Goal: Transaction & Acquisition: Purchase product/service

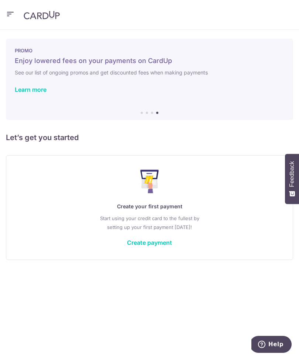
click at [149, 239] on link "Create payment" at bounding box center [149, 242] width 45 height 7
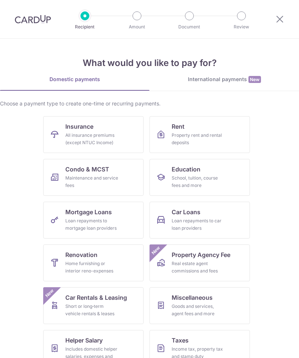
click at [148, 242] on ul "Insurance All insurance premiums (except NTUC Income) Rent Property rent and re…" at bounding box center [149, 265] width 281 height 299
click at [207, 80] on div "International payments New" at bounding box center [223, 80] width 149 height 8
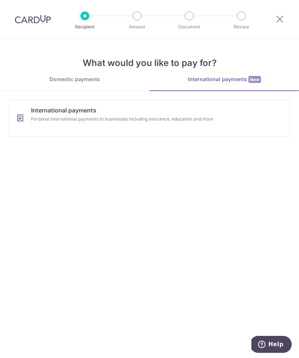
click at [51, 118] on div "Personal international payments to businesses including insurance, education an…" at bounding box center [143, 118] width 225 height 7
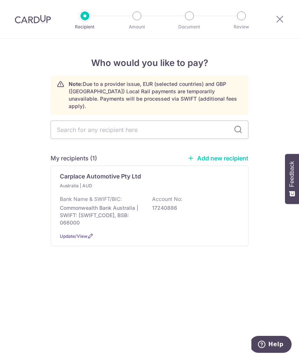
click at [90, 186] on div "Australia | AUD Bank Name & SWIFT/BIC: Commonwealth Bank Australia | SWIFT: CTB…" at bounding box center [149, 204] width 179 height 44
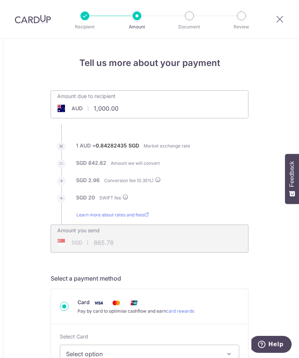
click at [96, 111] on input "1,000.00" at bounding box center [108, 108] width 114 height 17
type input "1"
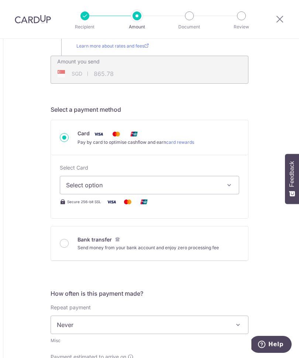
scroll to position [174, 0]
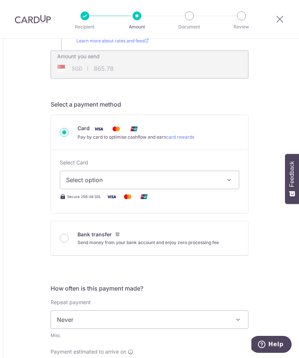
click at [71, 182] on span "Select option" at bounding box center [142, 180] width 153 height 9
type input "35,250.00"
type input "29,833.51"
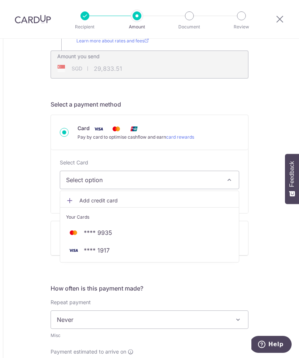
click at [228, 185] on div at bounding box center [149, 179] width 299 height 358
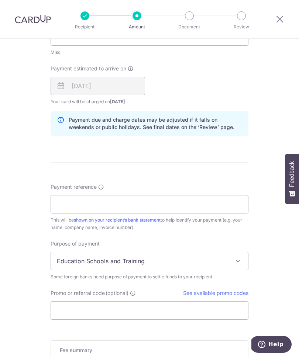
scroll to position [458, 0]
click at [228, 260] on span "Education Schools and Training" at bounding box center [149, 261] width 197 height 18
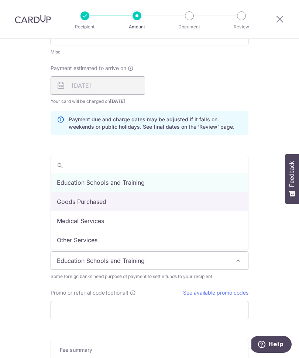
select select "Goods Purchased"
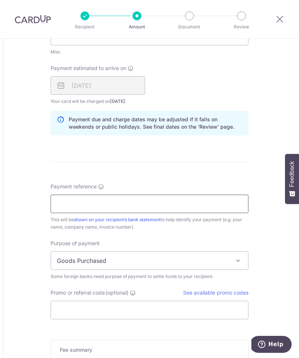
click at [62, 206] on input "Payment reference" at bounding box center [150, 204] width 198 height 18
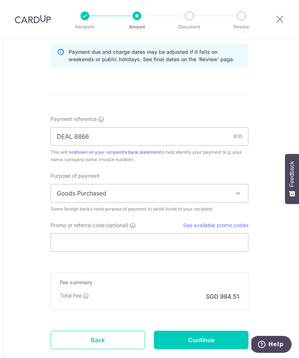
scroll to position [541, 0]
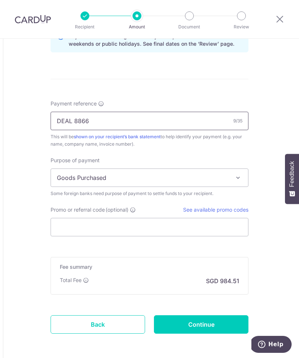
type input "DEAL 8866"
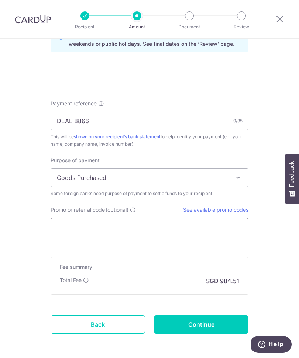
click at [58, 223] on input "Promo or referral code (optional)" at bounding box center [150, 227] width 198 height 18
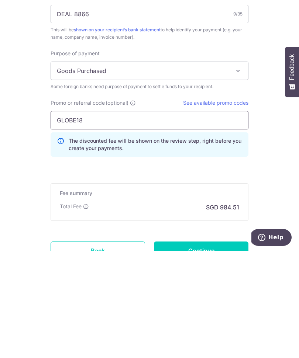
type input "GLOBE185"
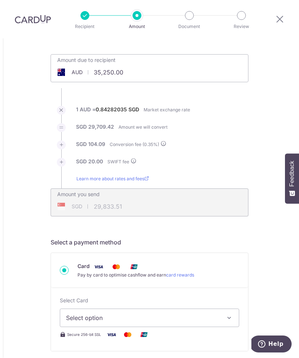
scroll to position [7, 0]
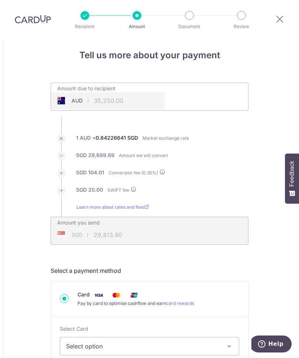
type input "29,807.79"
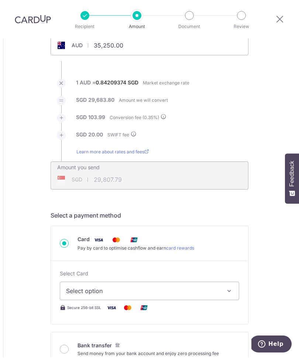
scroll to position [67, 0]
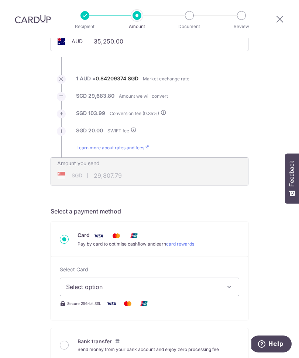
type input "GLOBE185"
click at [234, 278] on button "Select option" at bounding box center [149, 287] width 179 height 18
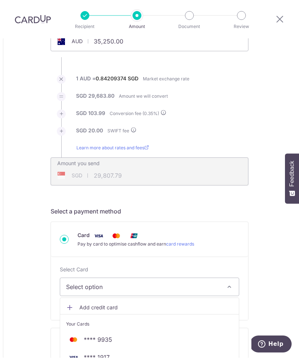
click at [170, 304] on span "Add credit card" at bounding box center [155, 307] width 153 height 7
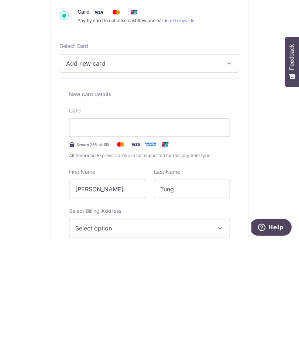
scroll to position [187, 0]
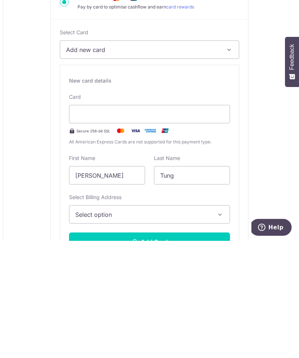
click at [216, 328] on icon "button" at bounding box center [219, 331] width 7 height 7
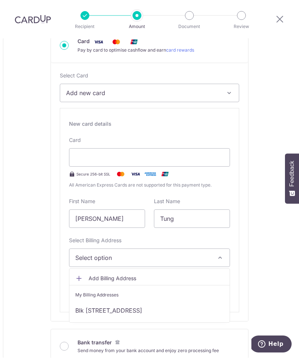
scroll to position [263, 0]
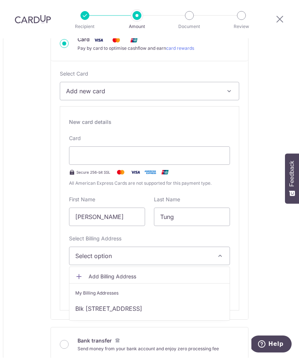
click at [181, 300] on link "Blk 28B Dover Crescent #20-35, Singapore, Singapore-132028" at bounding box center [149, 309] width 160 height 18
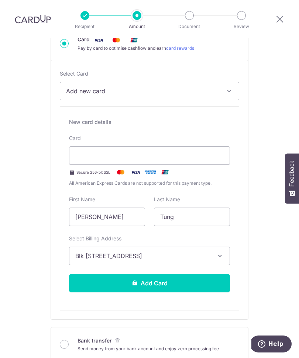
click at [201, 274] on button "Add Card" at bounding box center [149, 283] width 161 height 18
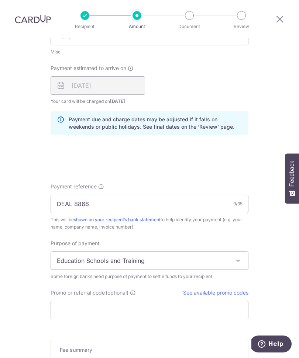
scroll to position [458, 0]
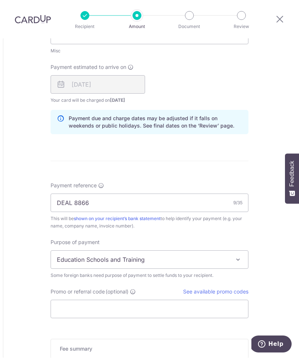
click at [236, 251] on span "Education Schools and Training" at bounding box center [149, 260] width 197 height 18
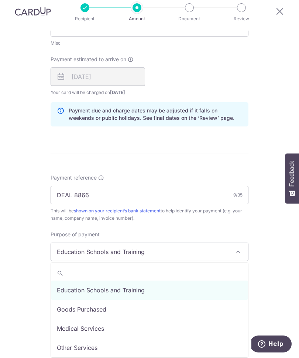
select select "Goods Purchased"
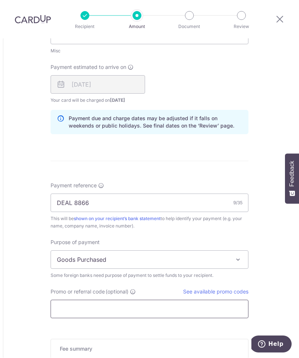
click at [148, 300] on input "Promo or referral code (optional)" at bounding box center [150, 309] width 198 height 18
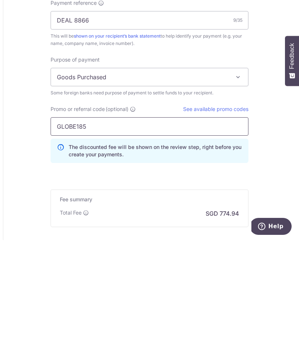
scroll to position [531, 0]
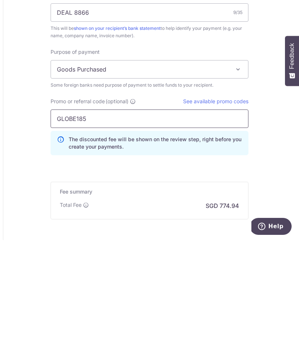
type input "GLOBE185"
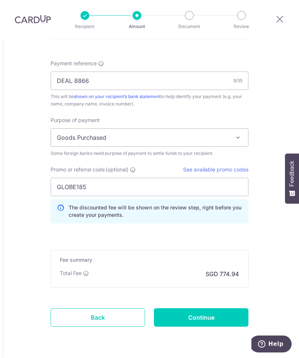
scroll to position [580, 0]
click at [226, 309] on input "Continue" at bounding box center [201, 318] width 94 height 18
type input "Create Schedule"
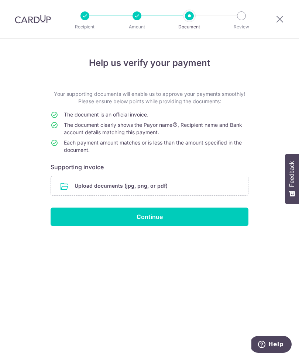
click at [158, 185] on input "file" at bounding box center [149, 185] width 197 height 19
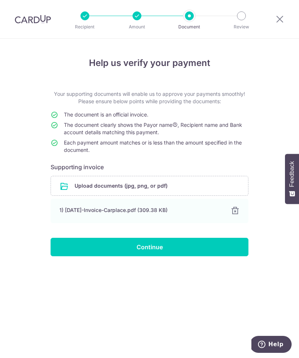
click at [169, 244] on input "Continue" at bounding box center [150, 247] width 198 height 18
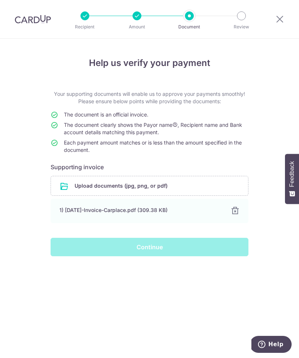
click at [155, 246] on div "Continue" at bounding box center [149, 247] width 207 height 18
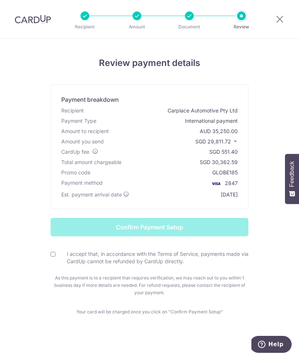
click at [53, 257] on input "I accept that, in accordance with the Terms of Service, payments made via CardU…" at bounding box center [53, 254] width 5 height 5
checkbox input "true"
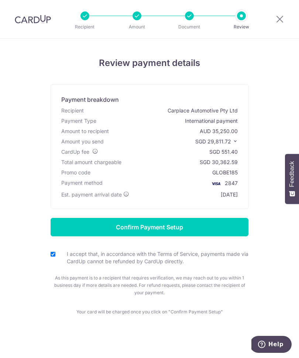
click at [204, 227] on input "Confirm Payment Setup" at bounding box center [150, 227] width 198 height 18
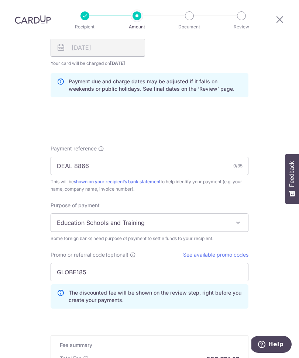
scroll to position [531, 0]
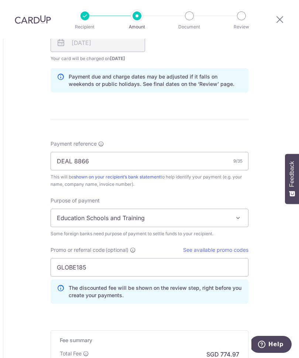
click at [236, 214] on span at bounding box center [237, 218] width 9 height 9
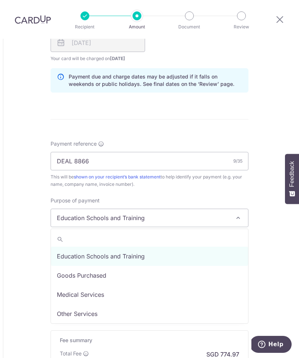
select select "Goods Purchased"
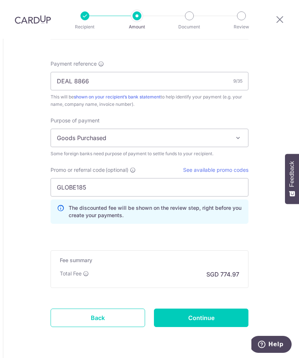
scroll to position [610, 0]
click at [221, 309] on input "Continue" at bounding box center [201, 318] width 94 height 18
type input "Update Schedule"
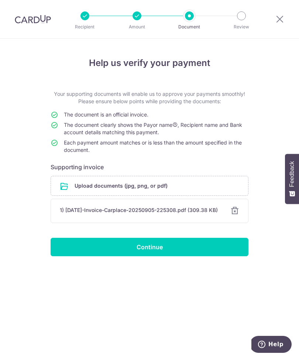
click at [208, 247] on input "Continue" at bounding box center [150, 247] width 198 height 18
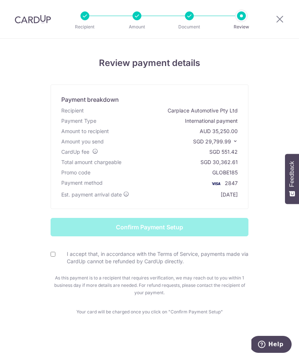
click at [55, 256] on input "I accept that, in accordance with the Terms of Service, payments made via CardU…" at bounding box center [53, 254] width 5 height 5
checkbox input "true"
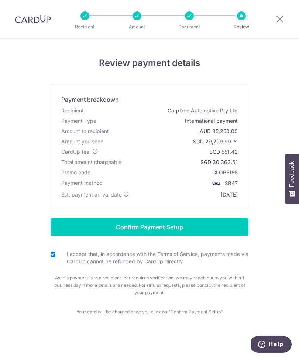
click at [208, 229] on input "Confirm Payment Setup" at bounding box center [150, 227] width 198 height 18
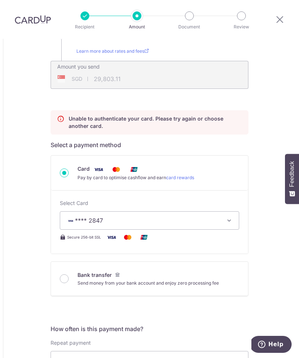
scroll to position [166, 0]
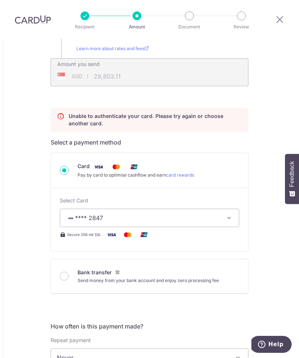
click at [223, 209] on button "**** 2847" at bounding box center [149, 218] width 179 height 18
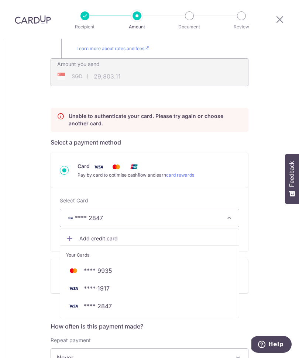
click at [208, 266] on span "**** 9935" at bounding box center [149, 270] width 167 height 9
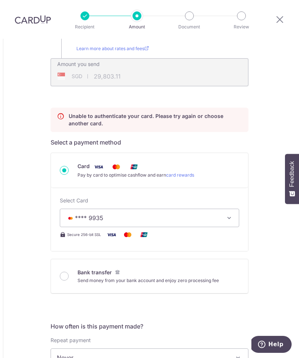
type input "35,250.00"
type input "29,805.29"
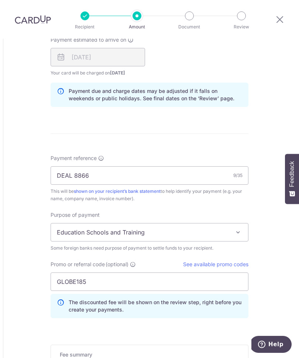
scroll to position [525, 0]
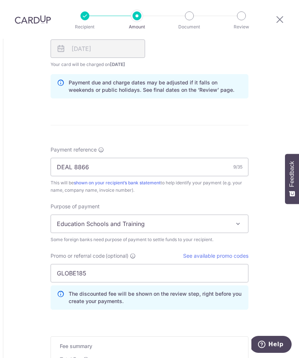
click at [238, 219] on span at bounding box center [237, 223] width 9 height 9
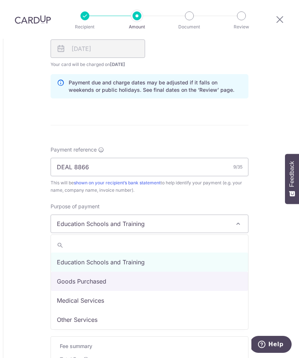
select select "Goods Purchased"
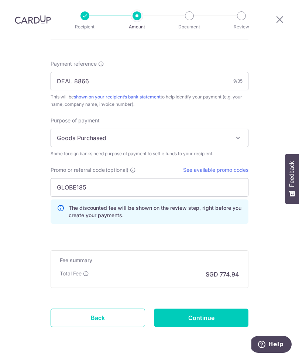
scroll to position [610, 0]
click at [216, 309] on input "Continue" at bounding box center [201, 318] width 94 height 18
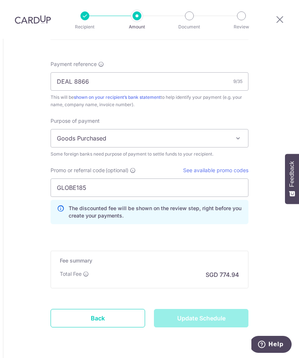
type input "Update Schedule"
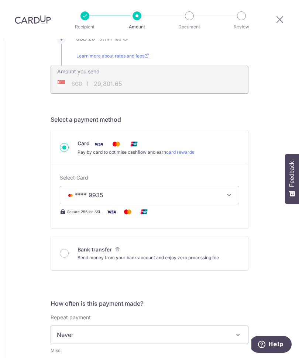
scroll to position [158, 0]
click at [227, 192] on icon "button" at bounding box center [228, 195] width 7 height 7
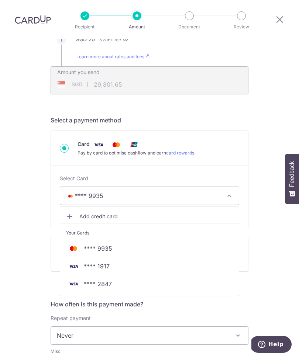
click at [157, 280] on span "**** 2847" at bounding box center [149, 284] width 167 height 9
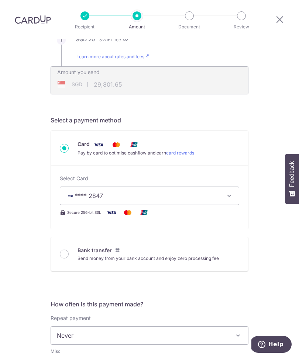
type input "35,250.00"
type input "29,803.18"
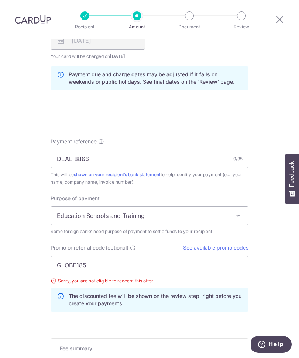
scroll to position [510, 0]
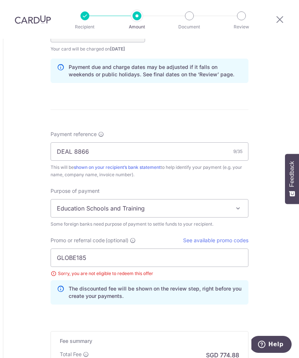
click at [239, 204] on span at bounding box center [237, 208] width 9 height 9
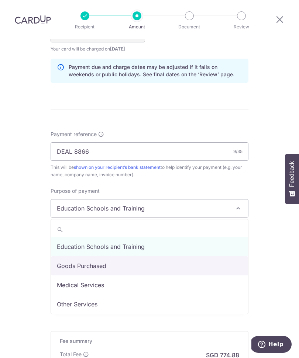
select select "Goods Purchased"
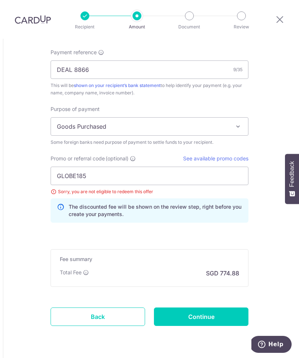
scroll to position [590, 0]
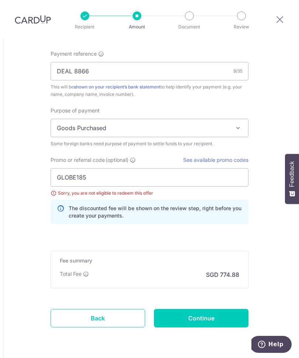
click at [214, 309] on input "Continue" at bounding box center [201, 318] width 94 height 18
type input "Update Schedule"
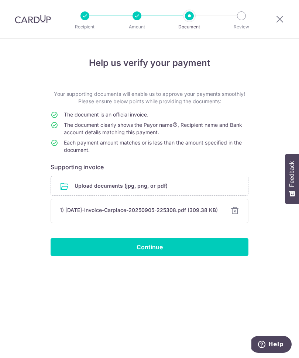
click at [184, 252] on input "Continue" at bounding box center [150, 247] width 198 height 18
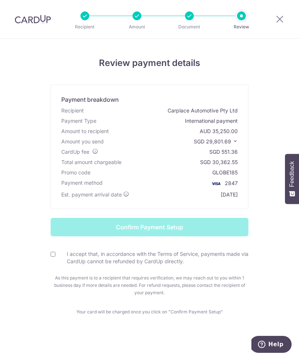
click at [55, 253] on input "I accept that, in accordance with the Terms of Service, payments made via CardU…" at bounding box center [53, 254] width 5 height 5
checkbox input "true"
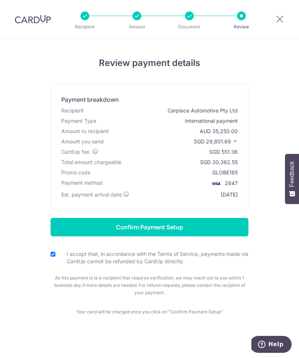
click at [211, 228] on input "Confirm Payment Setup" at bounding box center [150, 227] width 198 height 18
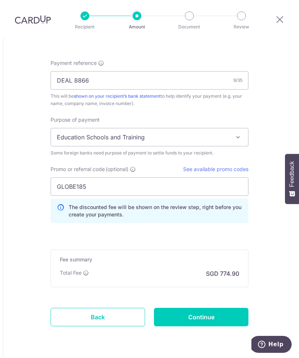
scroll to position [610, 0]
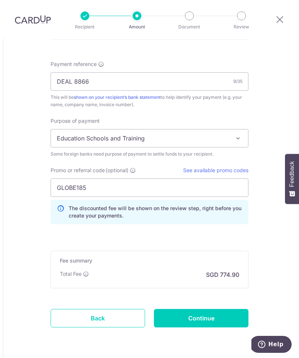
click at [129, 309] on link "Back" at bounding box center [98, 318] width 94 height 18
click at [139, 309] on link "Back" at bounding box center [98, 318] width 94 height 18
click at [115, 309] on link "Back" at bounding box center [98, 318] width 94 height 18
click at [112, 309] on link "Back" at bounding box center [98, 318] width 94 height 18
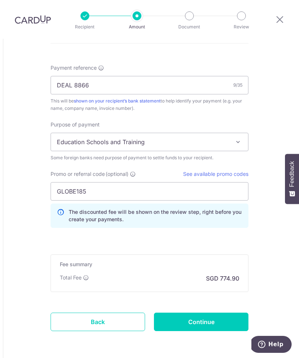
click at [77, 313] on link "Back" at bounding box center [98, 322] width 94 height 18
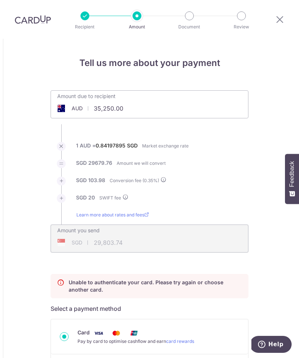
scroll to position [0, 0]
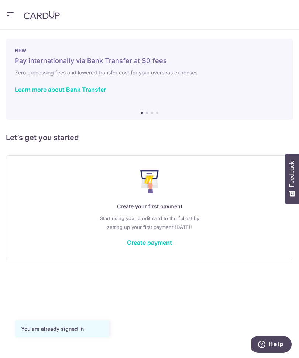
click at [12, 16] on icon "button" at bounding box center [10, 14] width 9 height 9
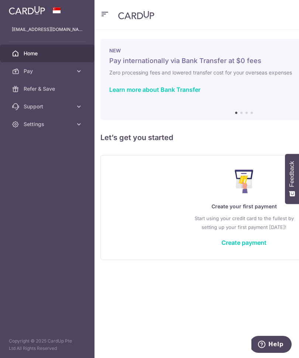
click at [26, 72] on span "Pay" at bounding box center [48, 70] width 49 height 7
click at [33, 121] on span "Cards" at bounding box center [48, 124] width 49 height 7
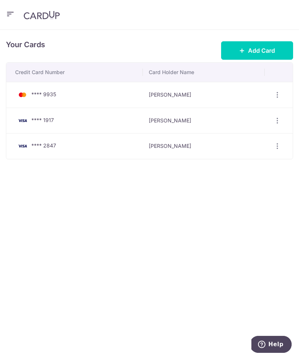
click at [280, 147] on icon "button" at bounding box center [277, 146] width 8 height 8
click at [250, 163] on span "View/Edit" at bounding box center [252, 166] width 50 height 9
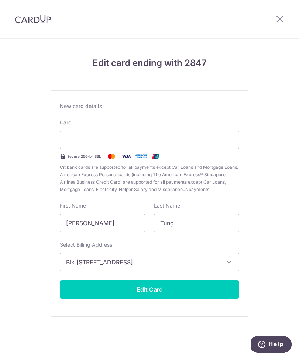
click at [174, 292] on button "Edit Card" at bounding box center [149, 289] width 179 height 18
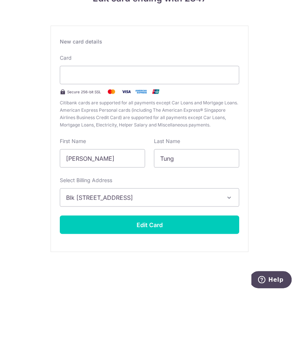
click at [227, 280] on button "Edit Card" at bounding box center [149, 289] width 179 height 18
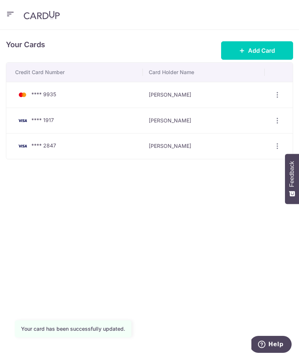
click at [6, 20] on button "button" at bounding box center [10, 15] width 9 height 12
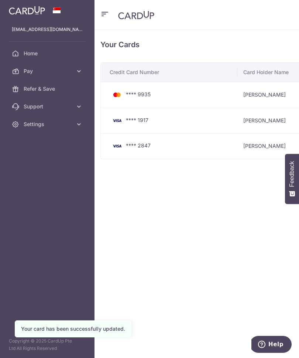
click at [23, 72] on link "Pay" at bounding box center [47, 71] width 94 height 18
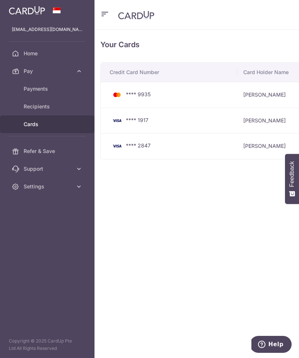
click at [34, 107] on span "Recipients" at bounding box center [48, 106] width 49 height 7
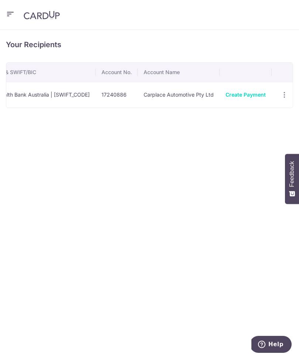
scroll to position [0, 168]
click at [245, 96] on link "Create Payment" at bounding box center [246, 94] width 40 height 6
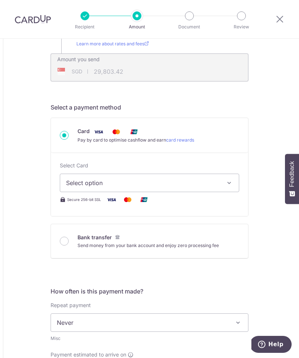
scroll to position [183, 0]
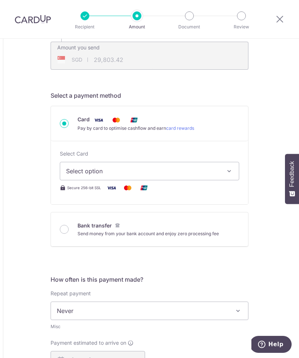
click at [225, 173] on button "Select option" at bounding box center [149, 171] width 179 height 18
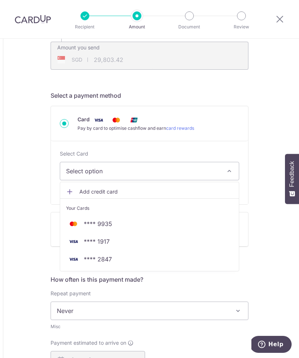
click at [157, 259] on span "**** 2847" at bounding box center [149, 259] width 167 height 9
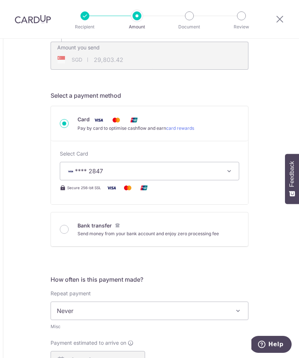
type input "35,250.00"
type input "29,806.21"
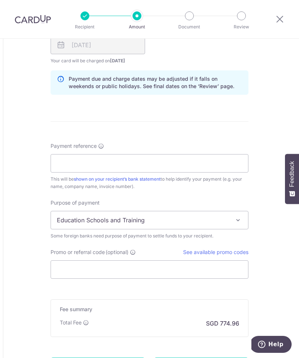
scroll to position [500, 0]
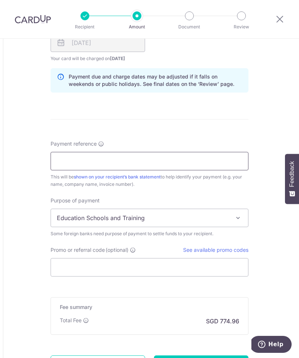
click at [162, 167] on input "Payment reference" at bounding box center [150, 161] width 198 height 18
type input "DEAL 8866"
click at [237, 218] on span at bounding box center [237, 218] width 9 height 9
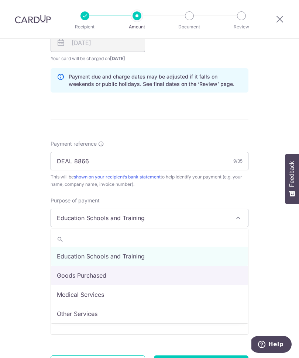
select select "Goods Purchased"
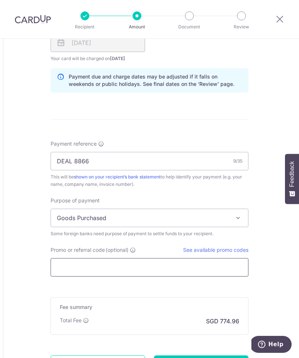
click at [218, 269] on input "Promo or referral code (optional)" at bounding box center [150, 267] width 198 height 18
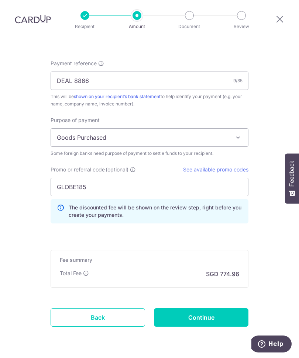
scroll to position [580, 0]
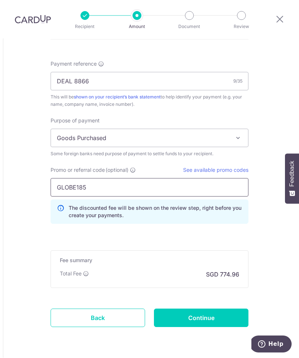
type input "GLOBE185"
click at [242, 129] on span "Goods Purchased" at bounding box center [149, 138] width 197 height 18
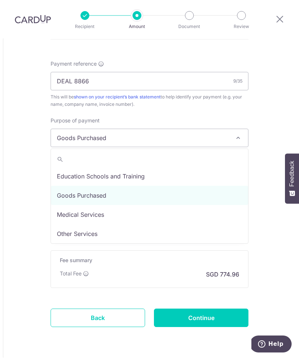
scroll to position [0, 0]
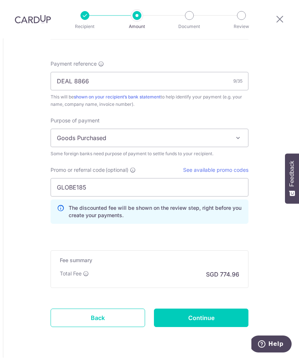
click at [231, 309] on input "Continue" at bounding box center [201, 318] width 94 height 18
type input "Create Schedule"
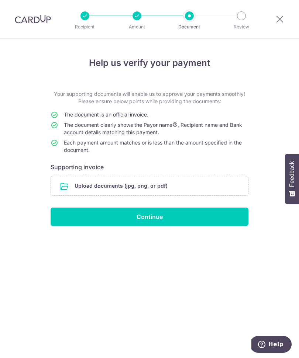
click at [80, 191] on input "file" at bounding box center [149, 185] width 197 height 19
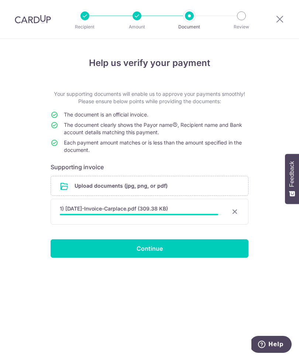
click at [216, 249] on input "Continue" at bounding box center [150, 248] width 198 height 18
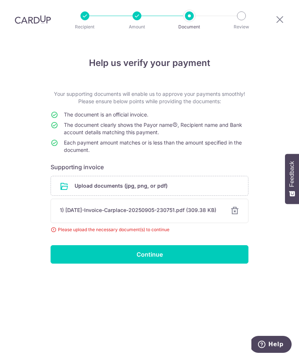
click at [60, 207] on div "1) [DATE]-Invoice-Carplace-20250905-230751.pdf (309.38 KB)" at bounding box center [141, 210] width 162 height 7
click at [67, 207] on div "1) [DATE]-Invoice-Carplace-20250905-230751.pdf (309.38 KB)" at bounding box center [141, 210] width 162 height 7
click at [70, 207] on div "1) [DATE]-Invoice-Carplace-20250905-230751.pdf (309.38 KB)" at bounding box center [141, 210] width 162 height 7
click at [234, 207] on div at bounding box center [234, 211] width 9 height 9
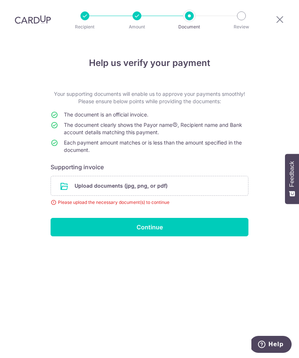
click at [72, 176] on input "file" at bounding box center [149, 185] width 197 height 19
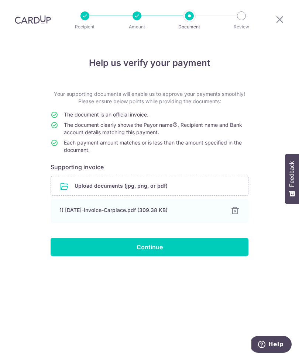
click at [212, 238] on input "Continue" at bounding box center [150, 247] width 198 height 18
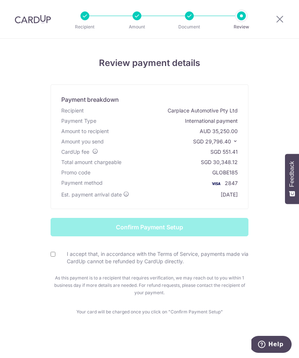
click at [58, 254] on div "I accept that, in accordance with the Terms of Service, payments made via CardU…" at bounding box center [150, 257] width 198 height 15
click at [52, 257] on input "I accept that, in accordance with the Terms of Service, payments made via CardU…" at bounding box center [53, 254] width 5 height 5
checkbox input "true"
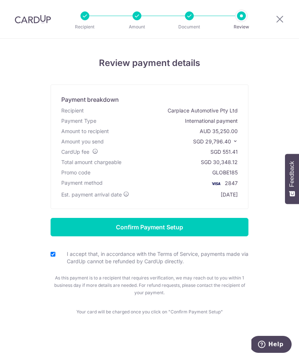
click at [229, 229] on input "Confirm Payment Setup" at bounding box center [150, 227] width 198 height 18
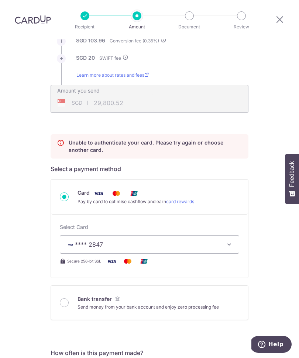
scroll to position [148, 0]
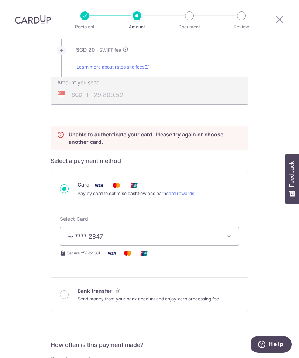
click at [229, 233] on icon "button" at bounding box center [228, 236] width 7 height 7
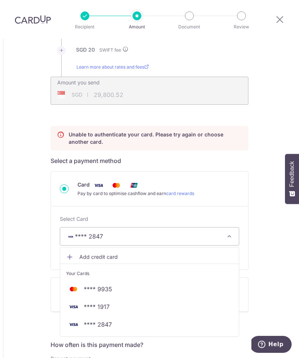
click at [218, 302] on span "**** 1917" at bounding box center [149, 306] width 167 height 9
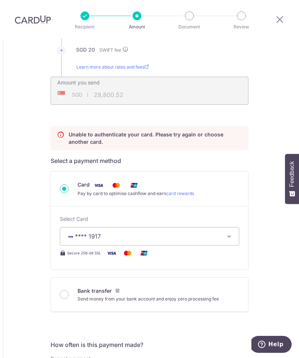
type input "35,250.00"
type input "29,802.68"
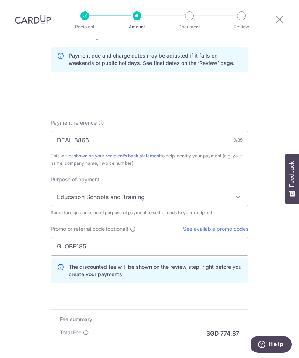
scroll to position [555, 0]
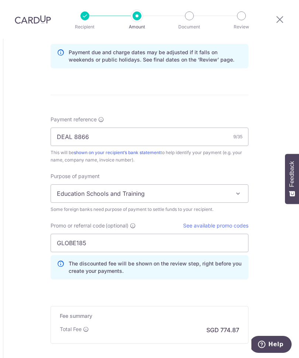
click at [240, 185] on span "Education Schools and Training" at bounding box center [149, 194] width 197 height 18
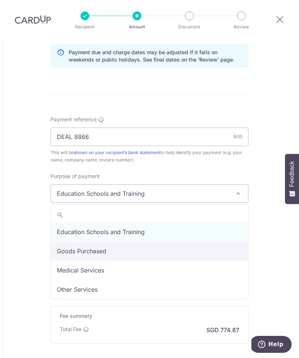
select select "Goods Purchased"
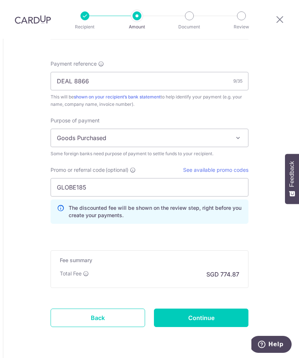
scroll to position [610, 0]
click at [232, 309] on input "Continue" at bounding box center [201, 318] width 94 height 18
type input "Update Schedule"
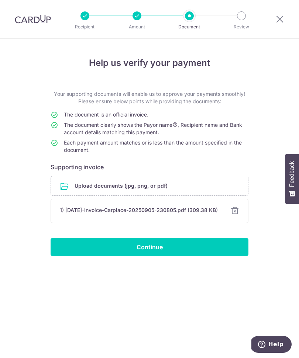
click at [214, 250] on input "Continue" at bounding box center [150, 247] width 198 height 18
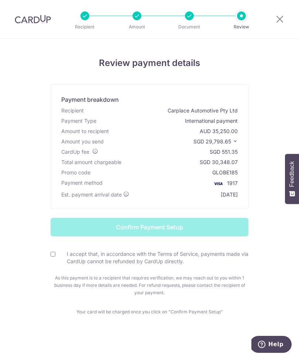
click at [59, 253] on label "I accept that, in accordance with the Terms of Service, payments made via CardU…" at bounding box center [153, 257] width 189 height 15
click at [55, 253] on input "I accept that, in accordance with the Terms of Service, payments made via CardU…" at bounding box center [53, 254] width 5 height 5
checkbox input "true"
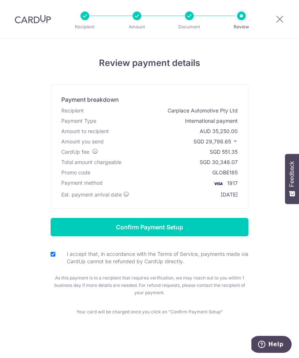
click at [183, 228] on input "Confirm Payment Setup" at bounding box center [150, 227] width 198 height 18
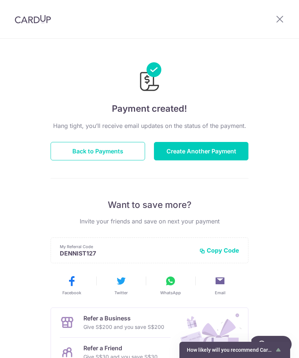
click at [78, 146] on button "Back to Payments" at bounding box center [98, 151] width 94 height 18
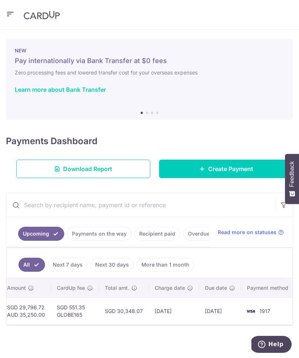
scroll to position [0, 261]
